Goal: Find specific page/section: Find specific page/section

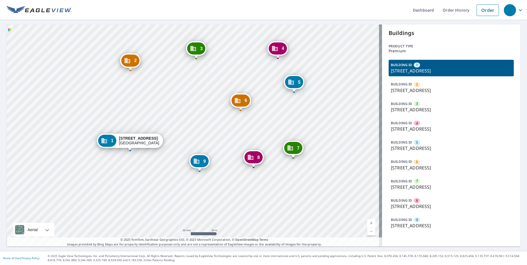
drag, startPoint x: 255, startPoint y: 154, endPoint x: 257, endPoint y: 164, distance: 10.1
click at [257, 164] on div "8" at bounding box center [254, 157] width 18 height 12
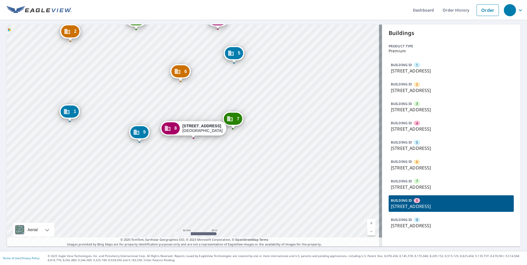
drag, startPoint x: 124, startPoint y: 104, endPoint x: 118, endPoint y: 160, distance: 56.0
click at [118, 160] on div "1 [GEOGRAPHIC_DATA] 2 [GEOGRAPHIC_DATA] [GEOGRAPHIC_DATA] [GEOGRAPHIC_DATA] 5 […" at bounding box center [195, 136] width 376 height 222
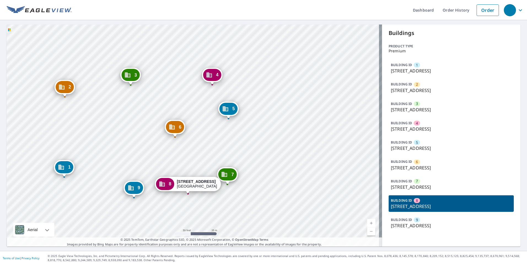
click at [505, 106] on p "[STREET_ADDRESS]" at bounding box center [451, 109] width 121 height 7
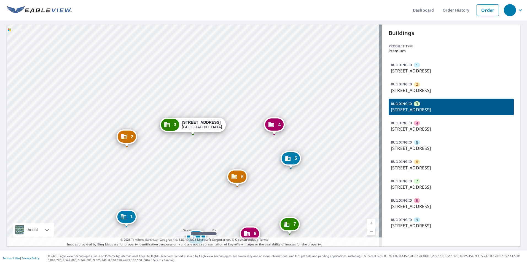
click at [282, 86] on div "1 [GEOGRAPHIC_DATA] 2 [GEOGRAPHIC_DATA] [GEOGRAPHIC_DATA] 5 [GEOGRAPHIC_DATA] […" at bounding box center [195, 136] width 376 height 222
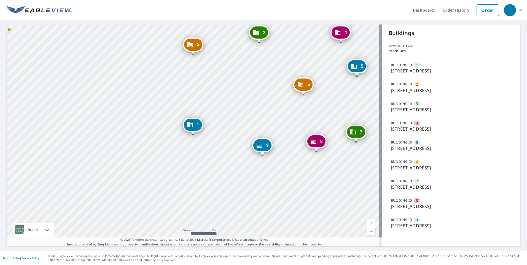
click at [302, 78] on div "6 [STREET_ADDRESS]" at bounding box center [303, 85] width 20 height 14
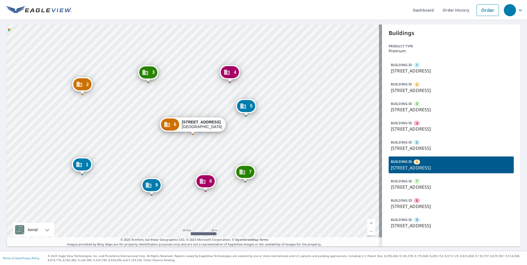
click at [267, 114] on div "1 [GEOGRAPHIC_DATA] 2 [GEOGRAPHIC_DATA] [GEOGRAPHIC_DATA] [GEOGRAPHIC_DATA] 5 […" at bounding box center [195, 136] width 376 height 222
click at [298, 38] on div "1 [GEOGRAPHIC_DATA] 2 [GEOGRAPHIC_DATA] [GEOGRAPHIC_DATA] [GEOGRAPHIC_DATA] 5 […" at bounding box center [195, 136] width 376 height 222
